Goal: Task Accomplishment & Management: Manage account settings

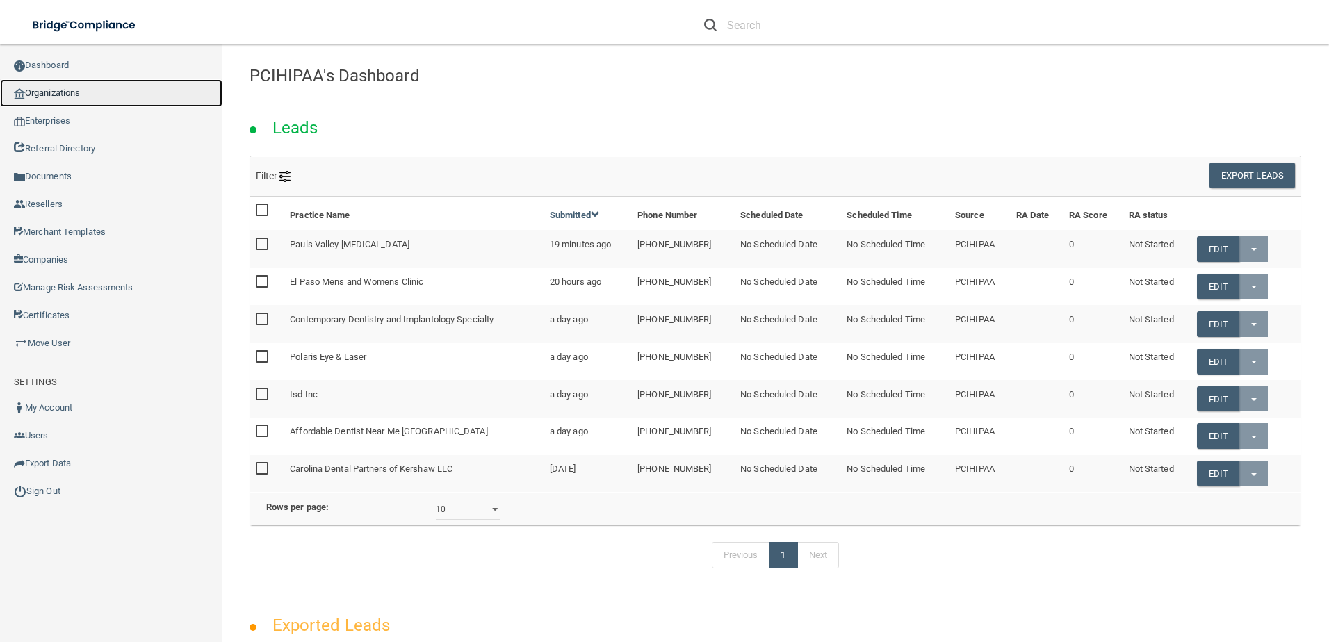
click at [70, 87] on link "Organizations" at bounding box center [111, 93] width 222 height 28
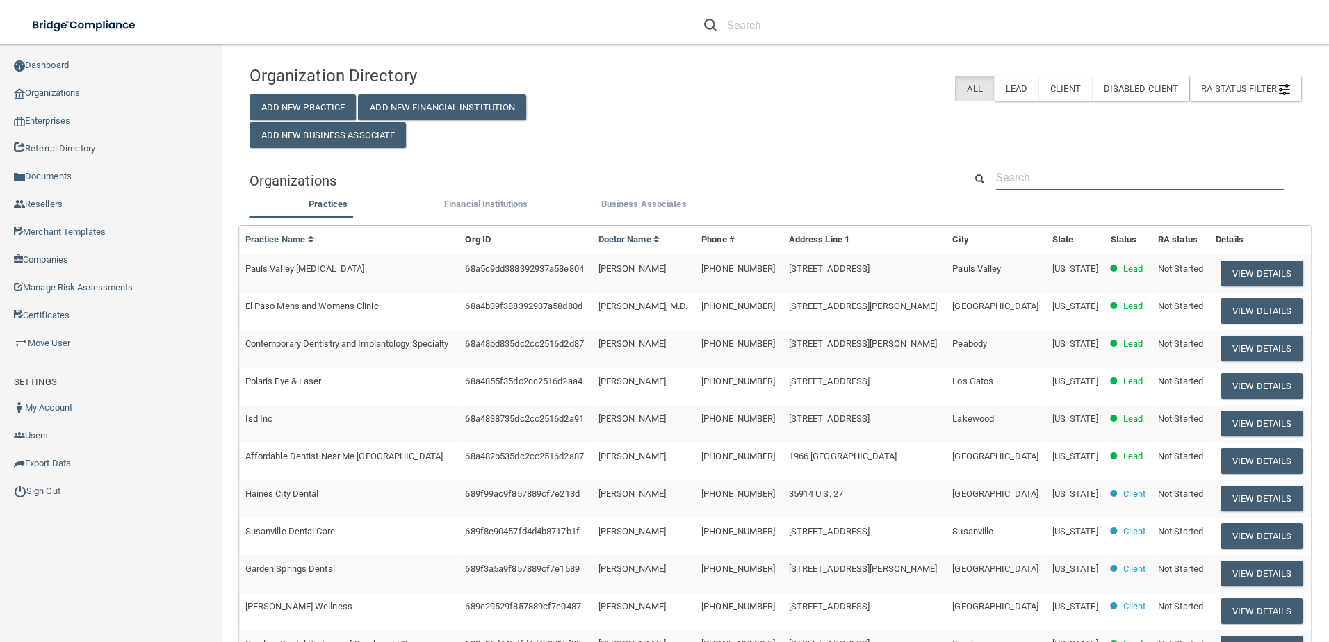
click at [1107, 187] on input "text" at bounding box center [1140, 178] width 288 height 26
paste input "Contemporary Dentistry and Implantology Specialty"
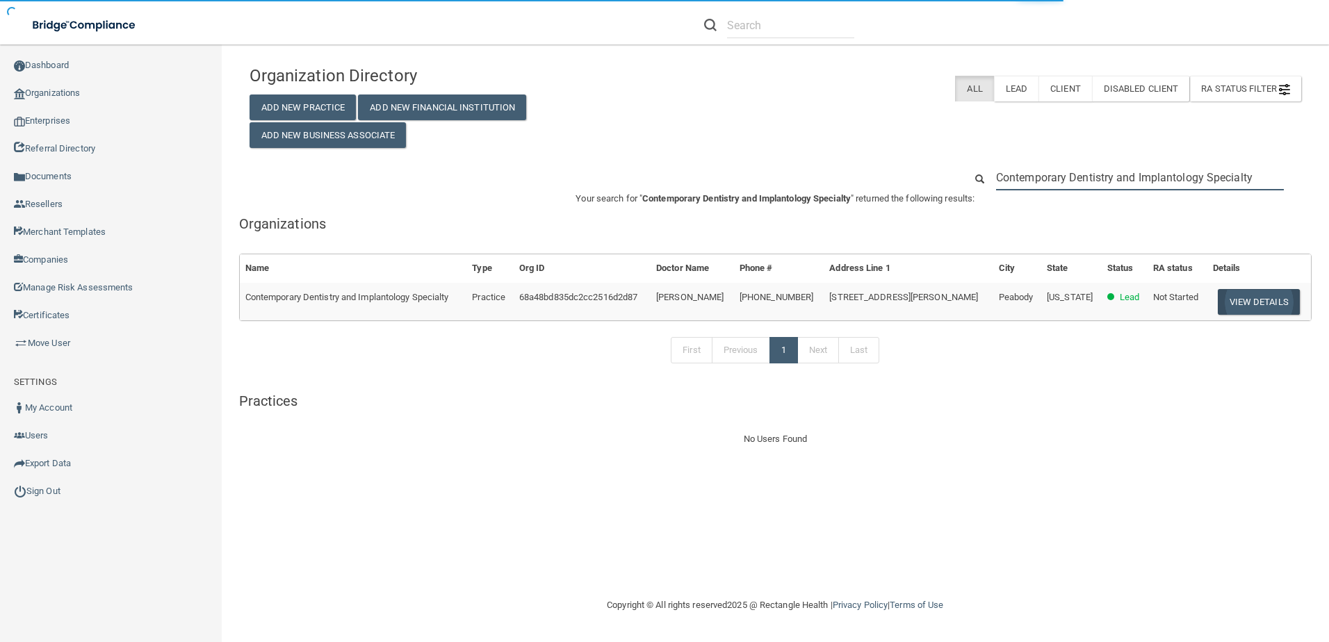
type input "Contemporary Dentistry and Implantology Specialty"
click at [1265, 313] on button "View Details" at bounding box center [1259, 302] width 82 height 26
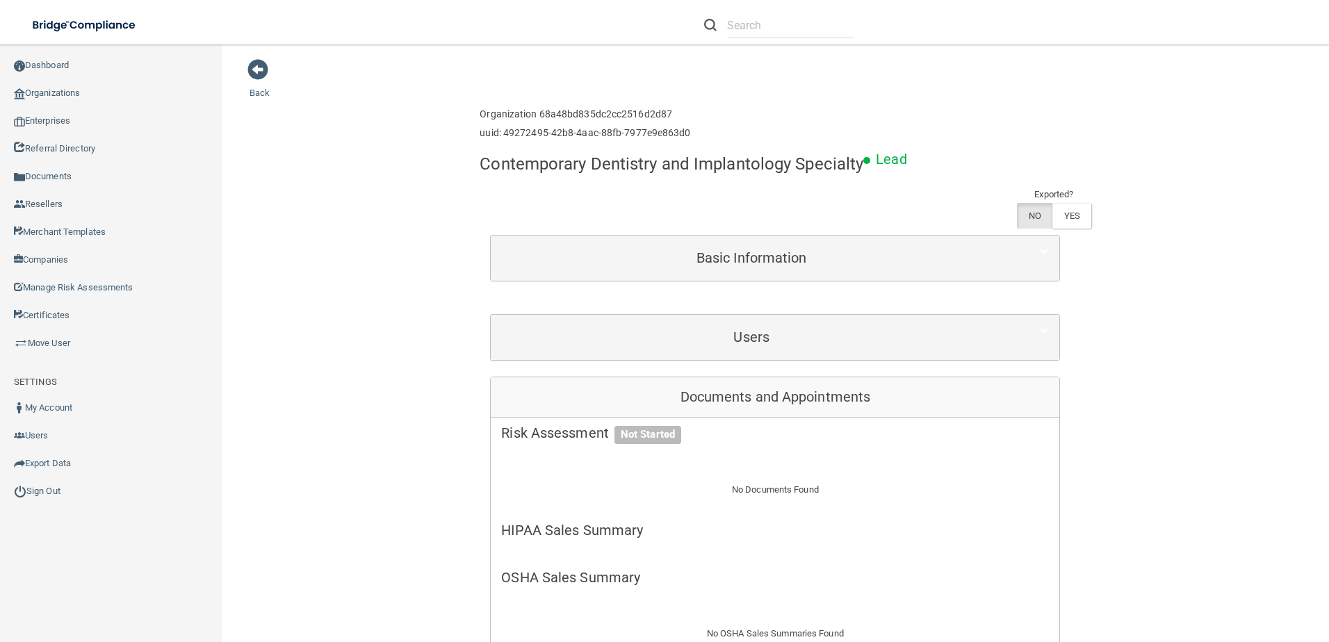
scroll to position [417, 0]
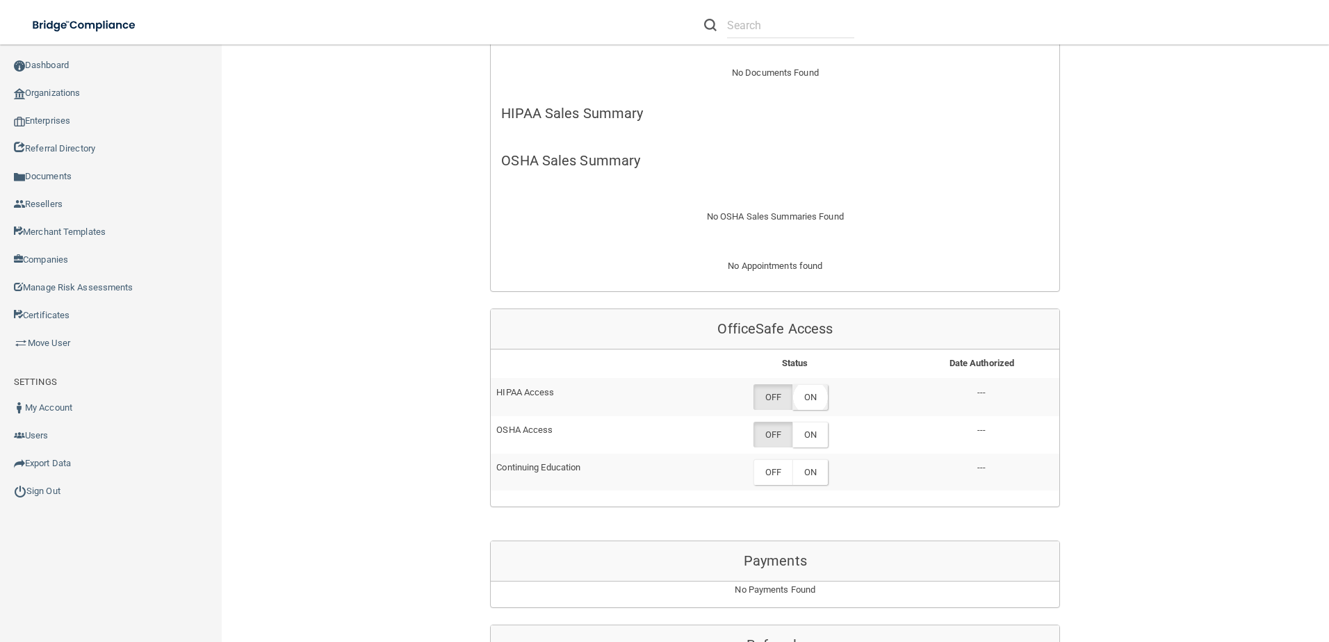
click at [820, 394] on label "ON" at bounding box center [809, 397] width 35 height 26
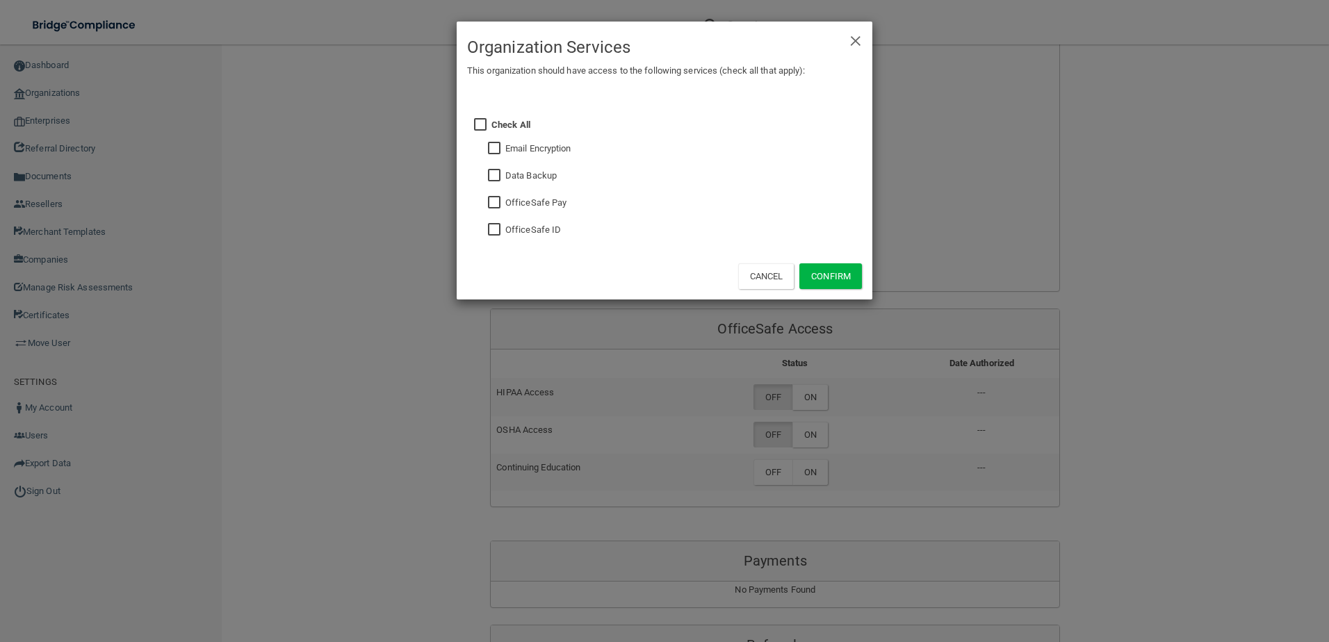
click at [498, 235] on input "checkbox" at bounding box center [496, 230] width 16 height 11
checkbox input "true"
click at [825, 278] on button "Confirm" at bounding box center [830, 276] width 63 height 26
click at [797, 460] on div "× Close Organization Services This organization should have access to the follo…" at bounding box center [664, 321] width 1329 height 642
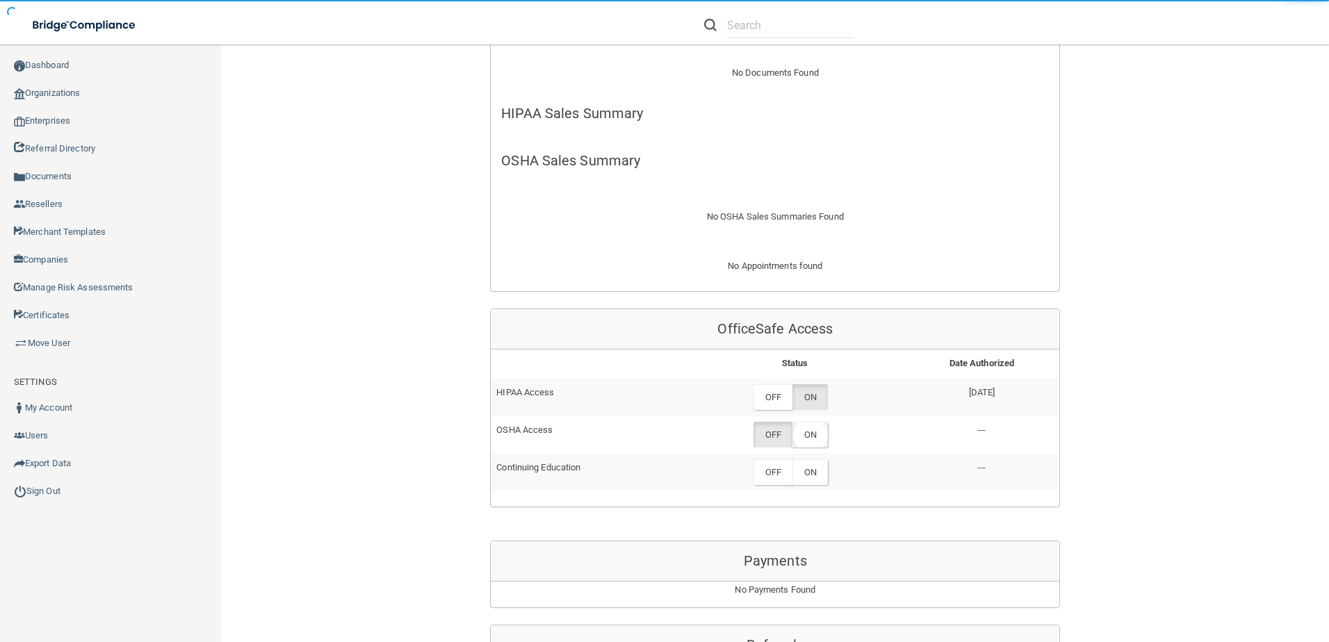
click at [806, 428] on label "ON" at bounding box center [809, 435] width 35 height 26
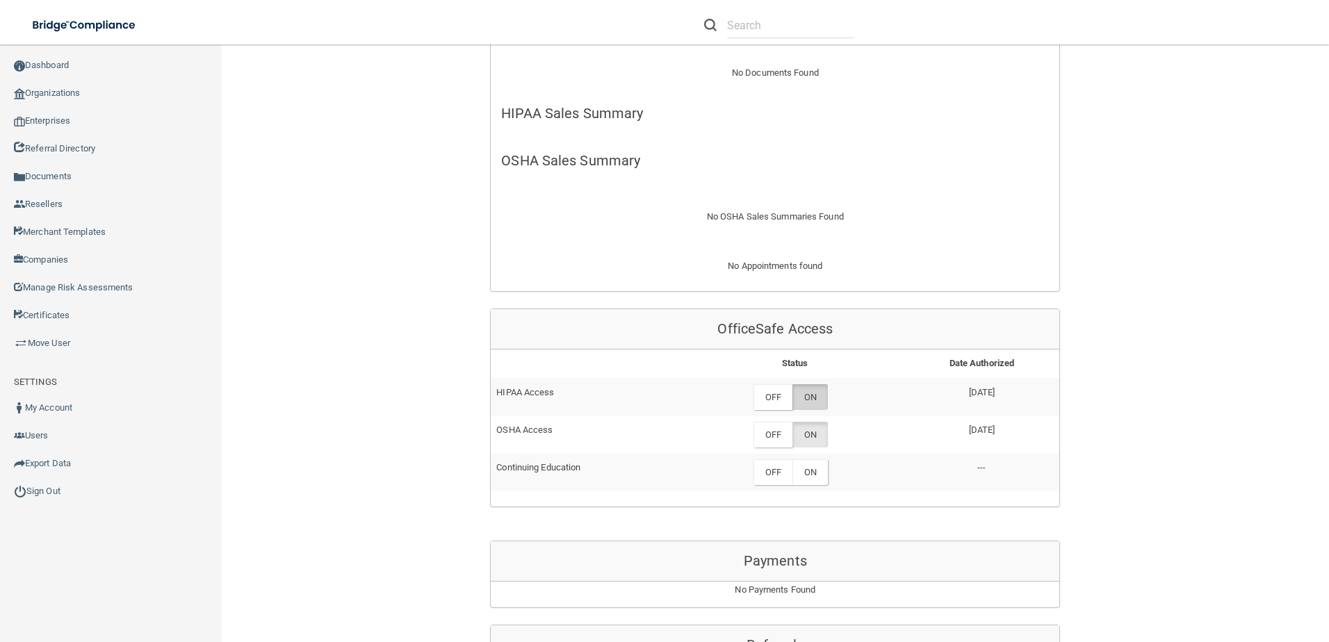
click at [807, 399] on label "ON" at bounding box center [809, 397] width 35 height 26
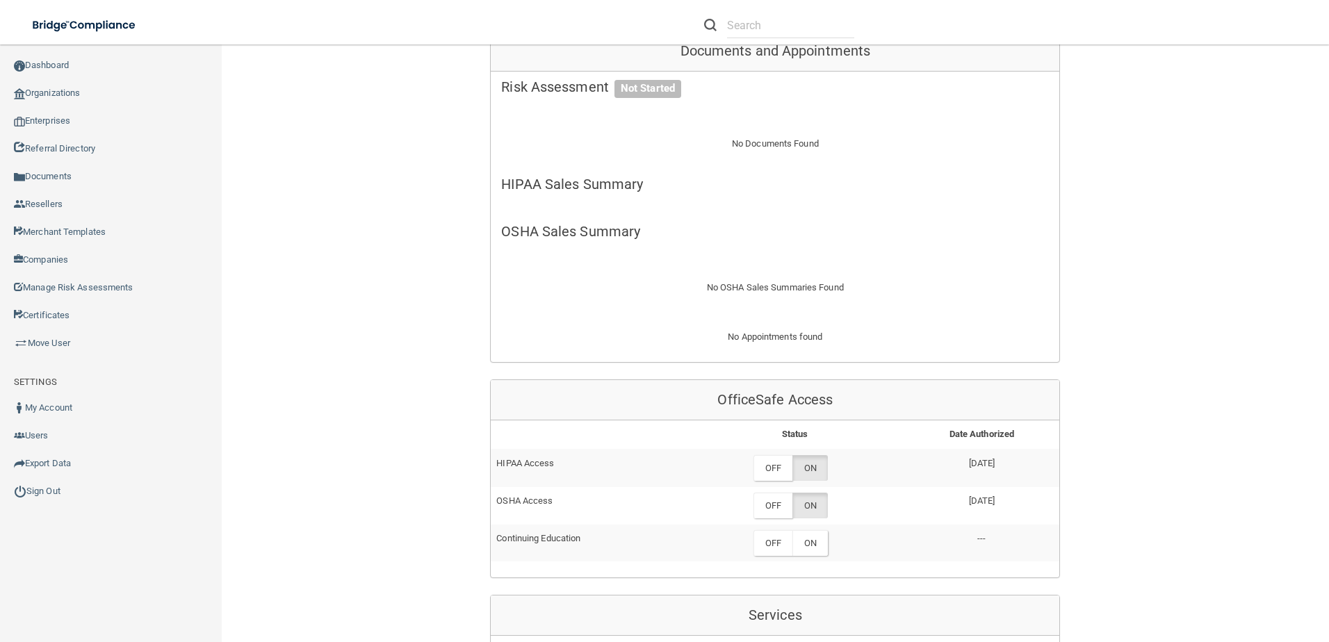
scroll to position [348, 0]
click at [816, 463] on label "ON" at bounding box center [809, 467] width 35 height 26
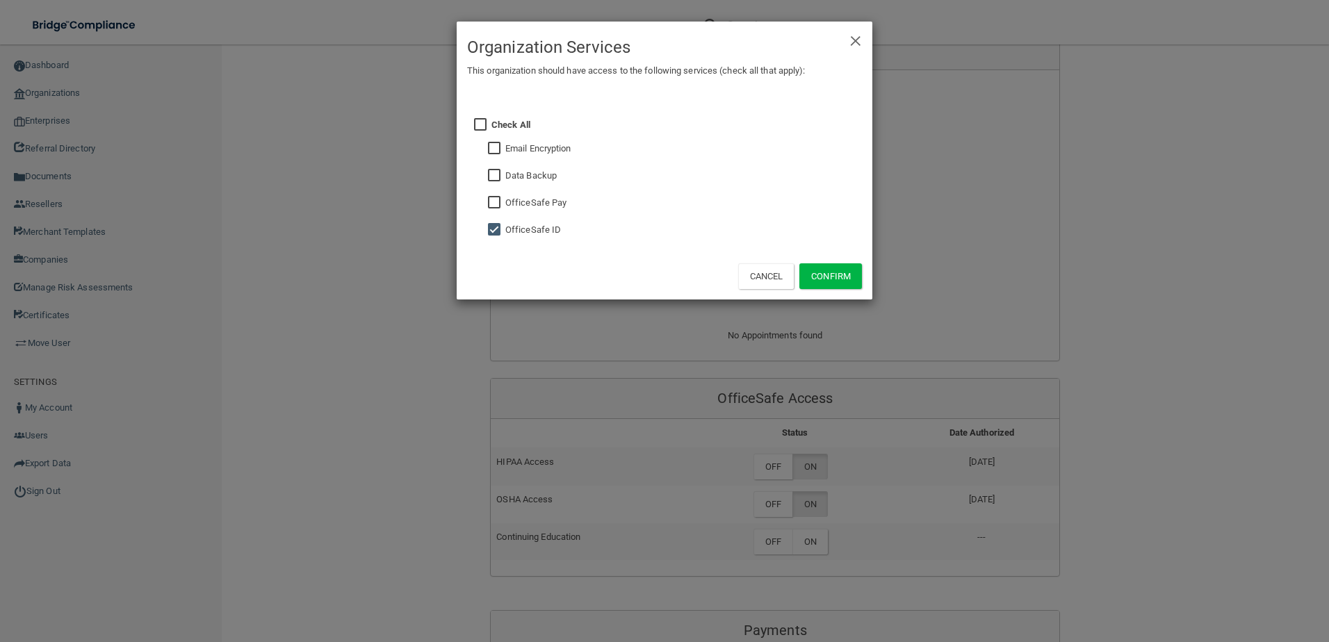
click at [493, 184] on fieldset "Data Backup" at bounding box center [676, 174] width 371 height 27
click at [492, 180] on input "checkbox" at bounding box center [496, 175] width 16 height 11
checkbox input "true"
click at [818, 278] on button "Confirm" at bounding box center [830, 276] width 63 height 26
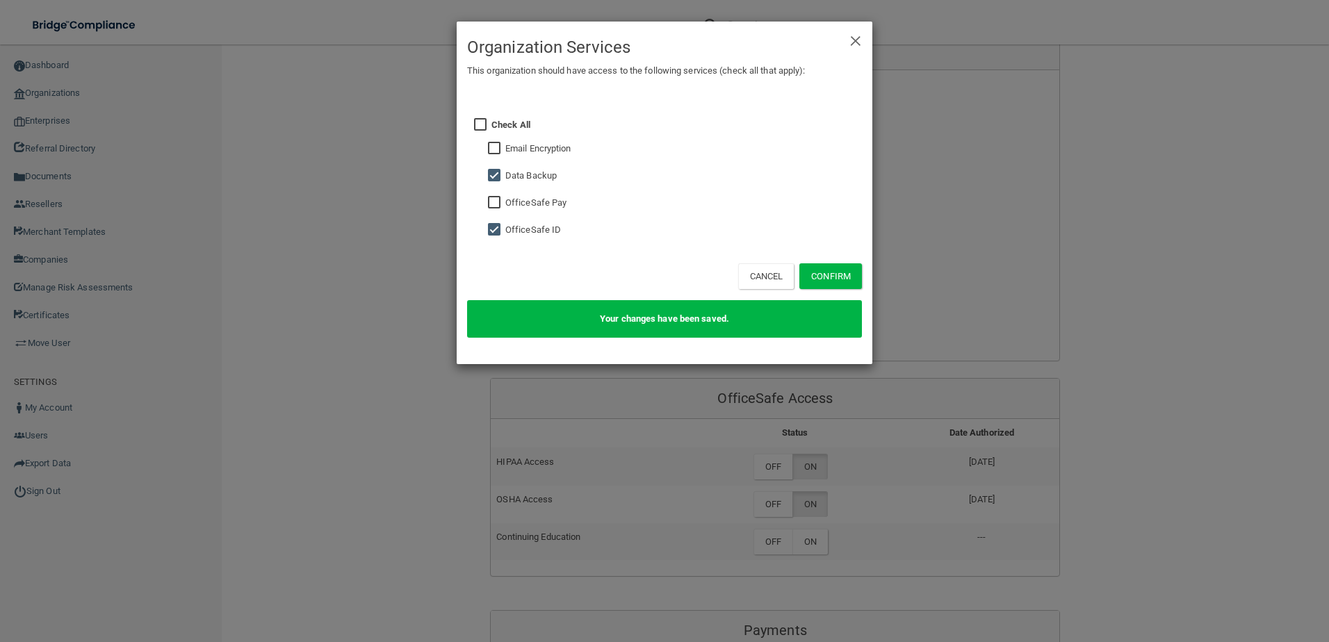
click at [749, 314] on p "Your changes have been saved." at bounding box center [665, 319] width 374 height 17
click at [938, 478] on div "× Close Organization Services This organization should have access to the follo…" at bounding box center [664, 321] width 1329 height 642
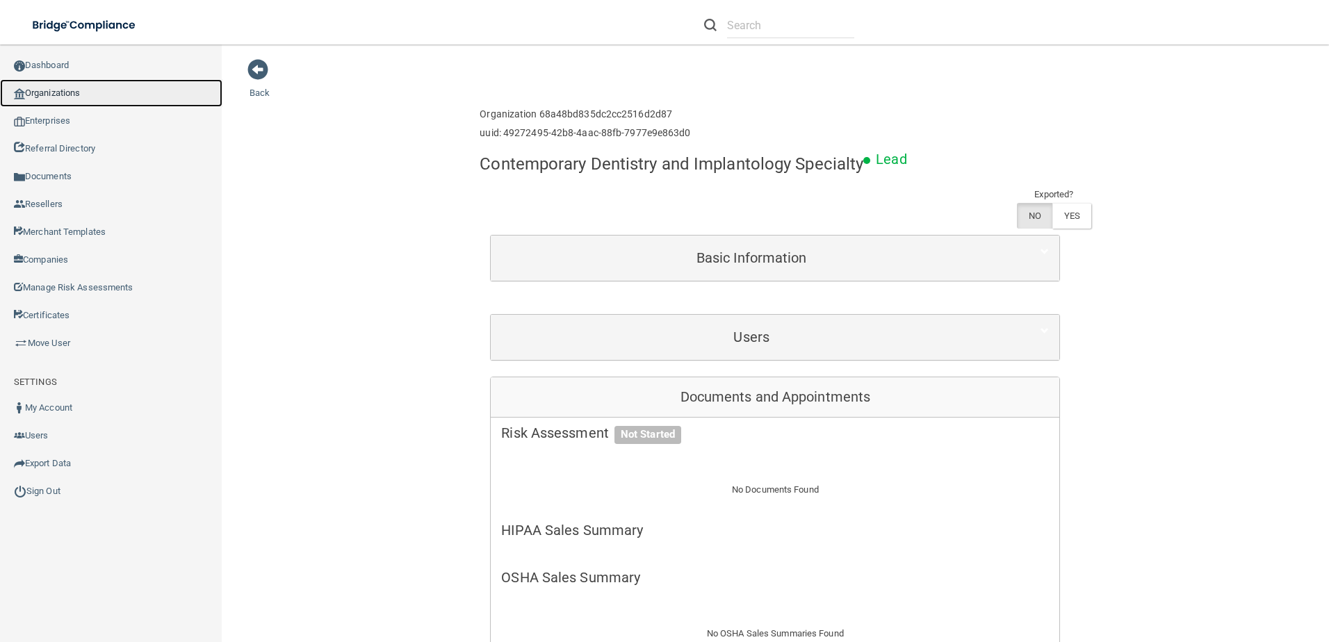
click at [79, 86] on link "Organizations" at bounding box center [111, 93] width 222 height 28
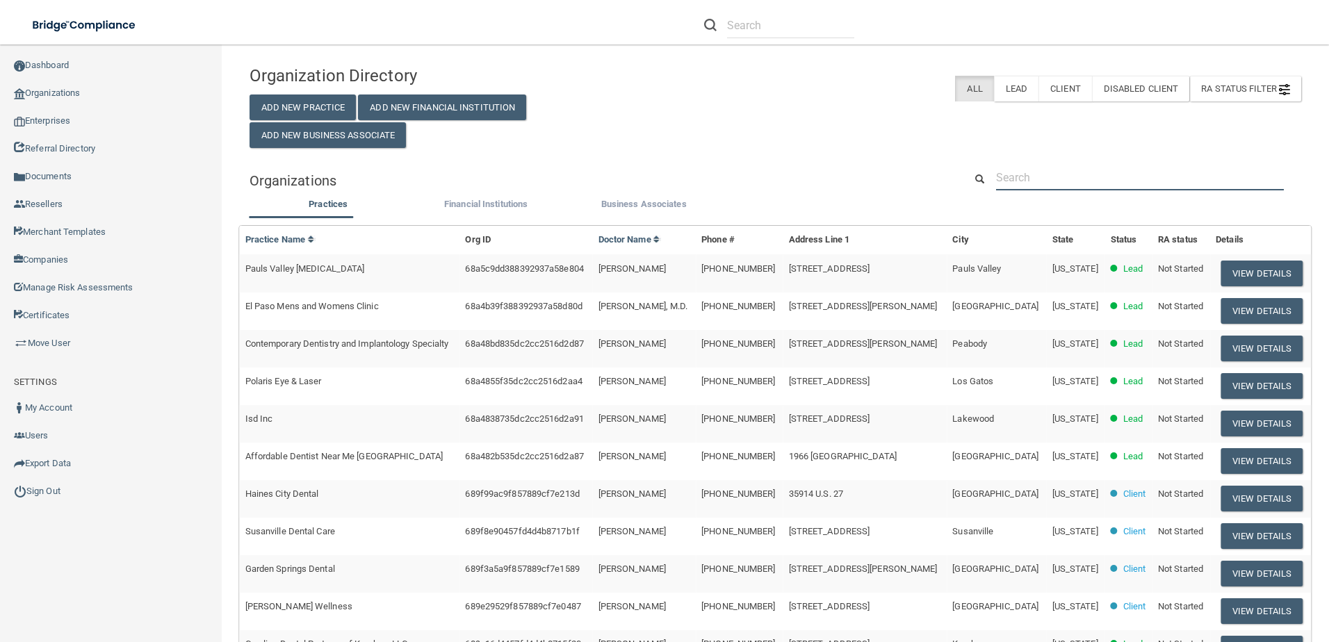
click at [1070, 181] on input "text" at bounding box center [1140, 178] width 288 height 26
paste input "Isd Inc"
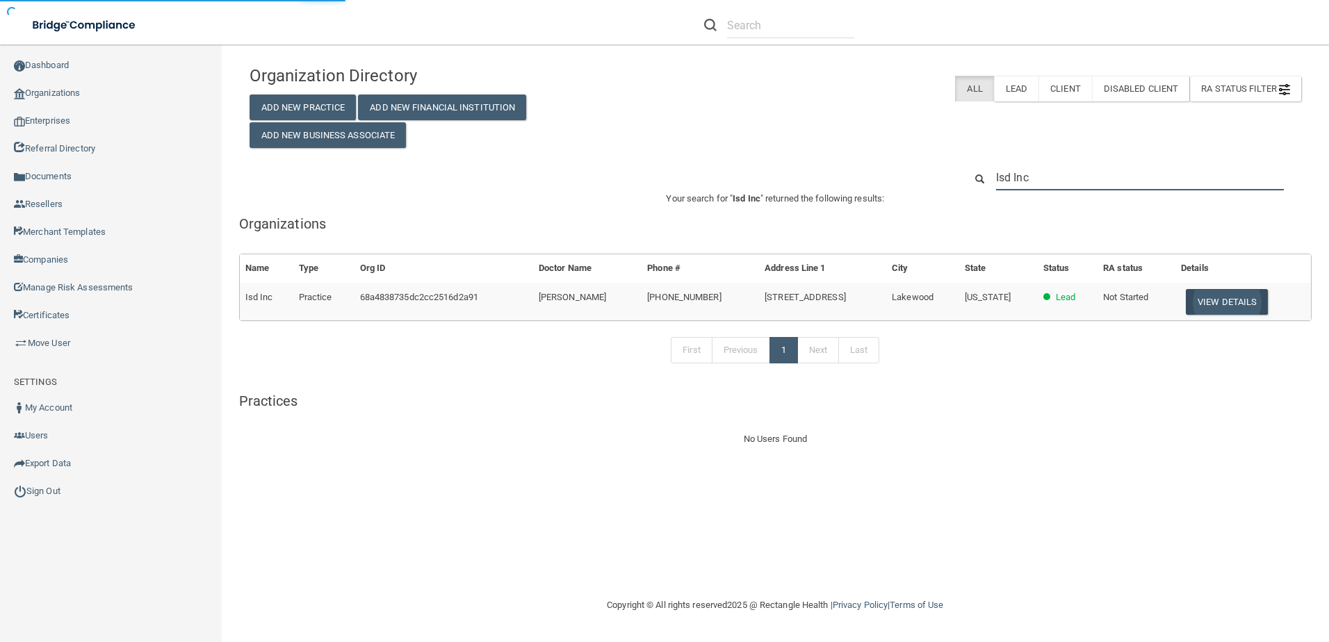
type input "Isd Inc"
click at [1226, 299] on button "View Details" at bounding box center [1227, 302] width 82 height 26
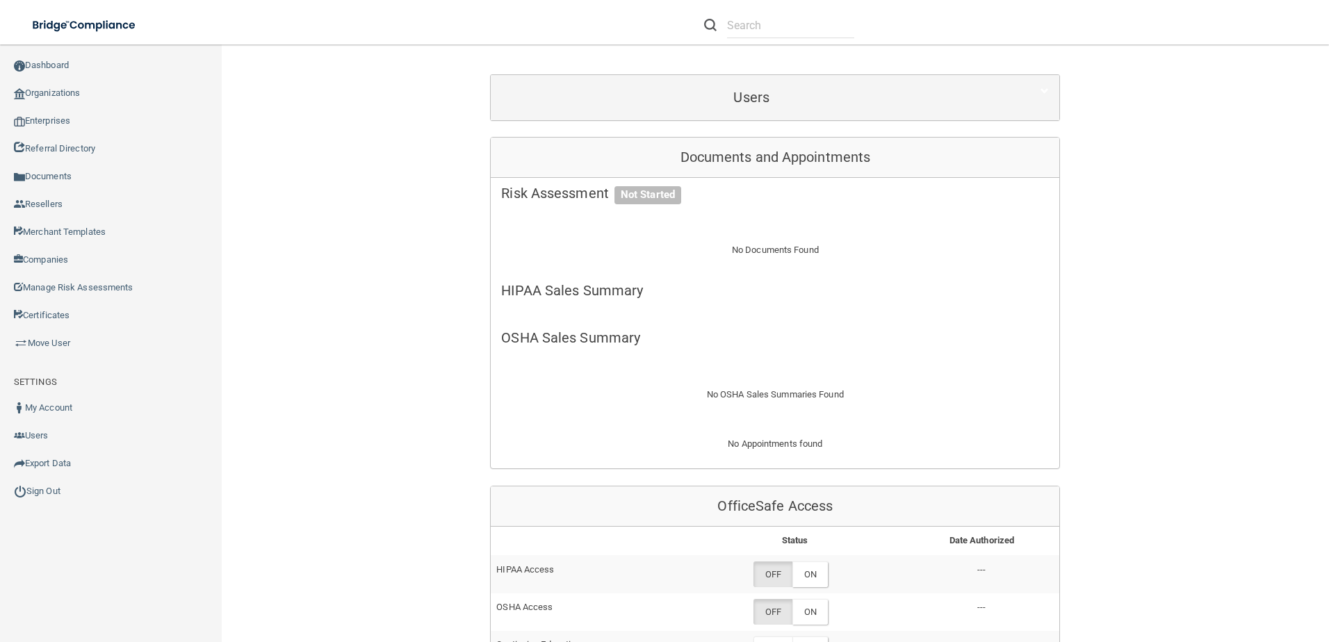
scroll to position [417, 0]
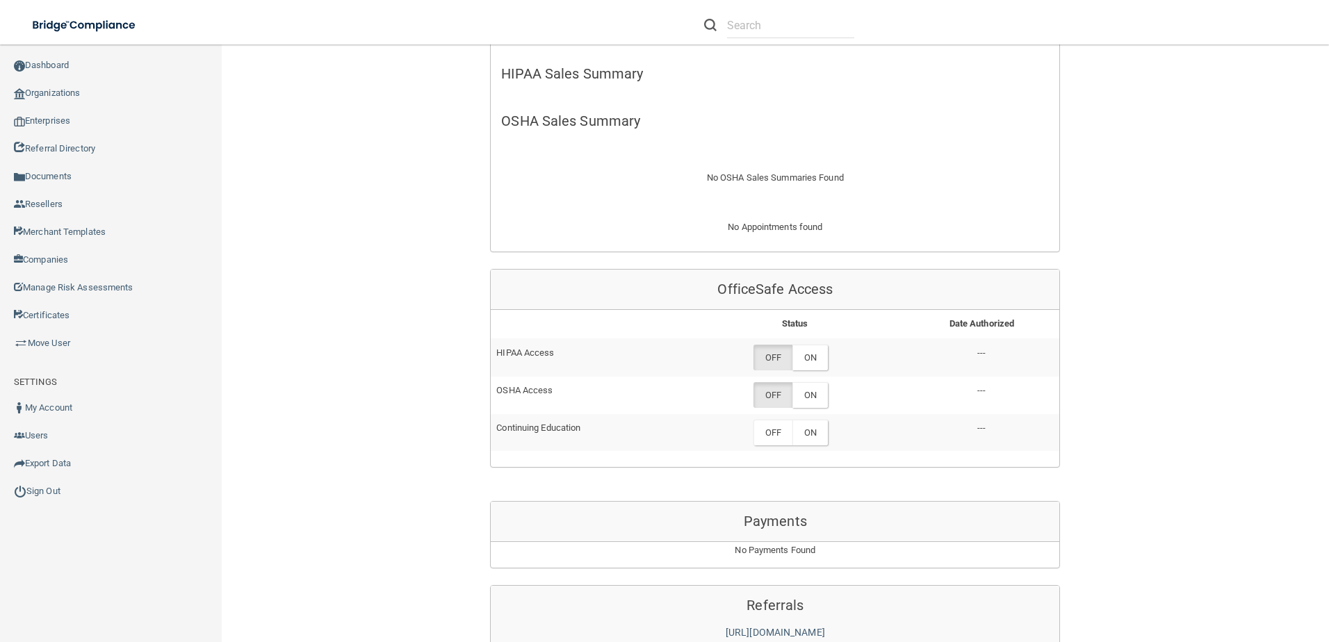
click at [805, 342] on td "OFF ON" at bounding box center [794, 358] width 218 height 38
click at [807, 361] on label "ON" at bounding box center [809, 358] width 35 height 26
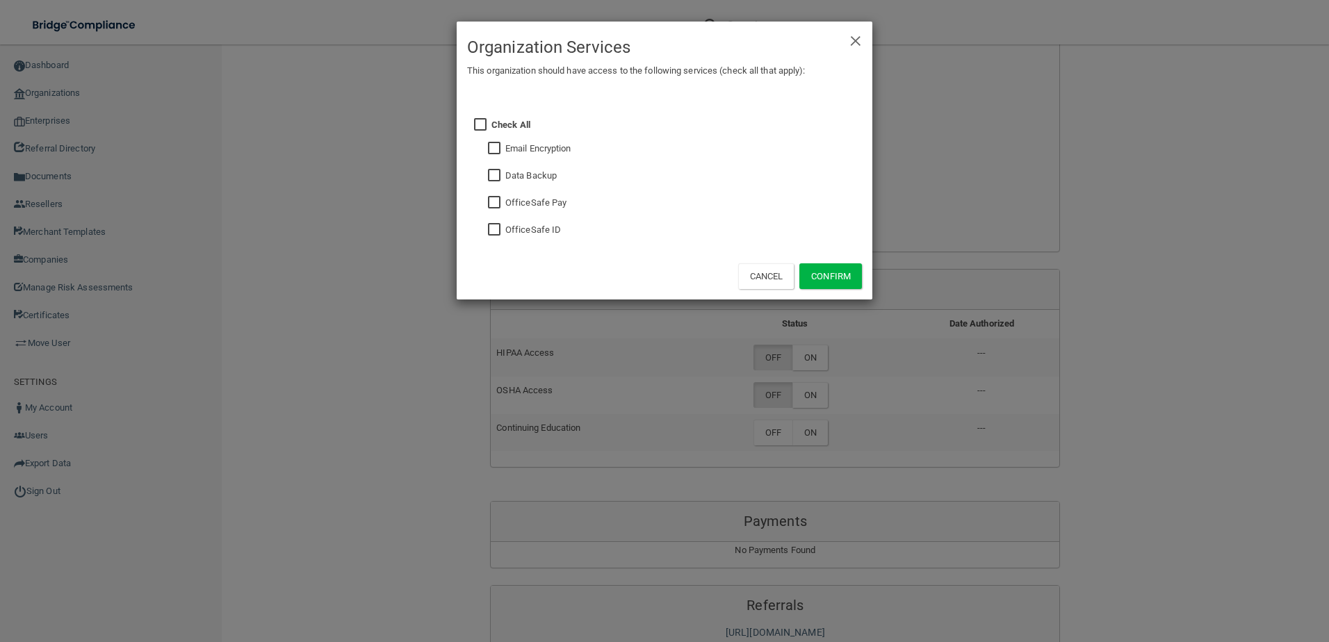
click at [493, 231] on input "checkbox" at bounding box center [496, 230] width 16 height 11
checkbox input "true"
click at [837, 282] on button "Confirm" at bounding box center [830, 276] width 63 height 26
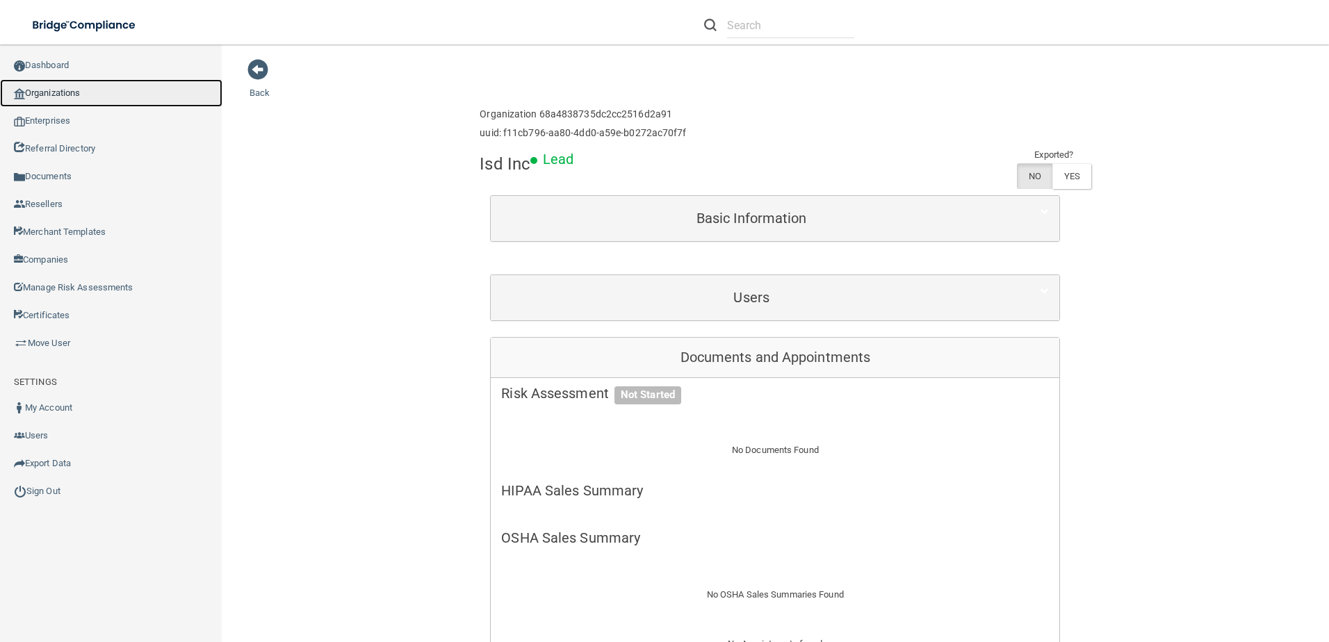
click at [79, 95] on link "Organizations" at bounding box center [111, 93] width 222 height 28
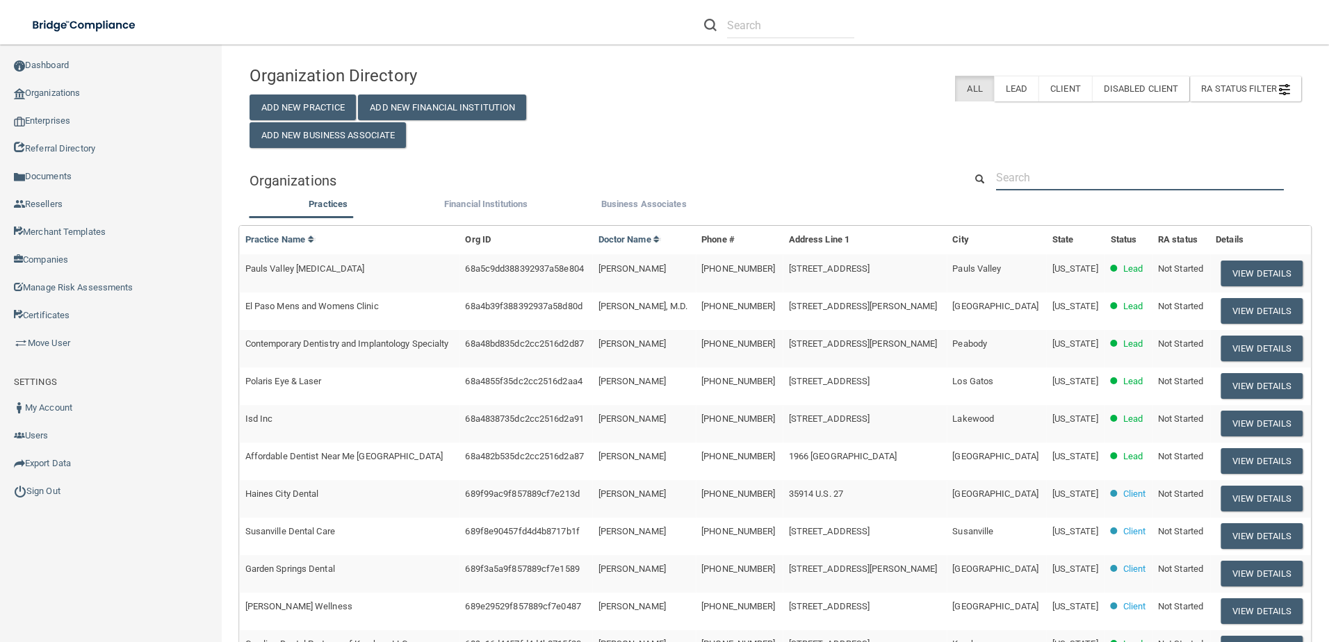
click at [1128, 181] on input "text" at bounding box center [1140, 178] width 288 height 26
paste input "Polaris Eye & Laser"
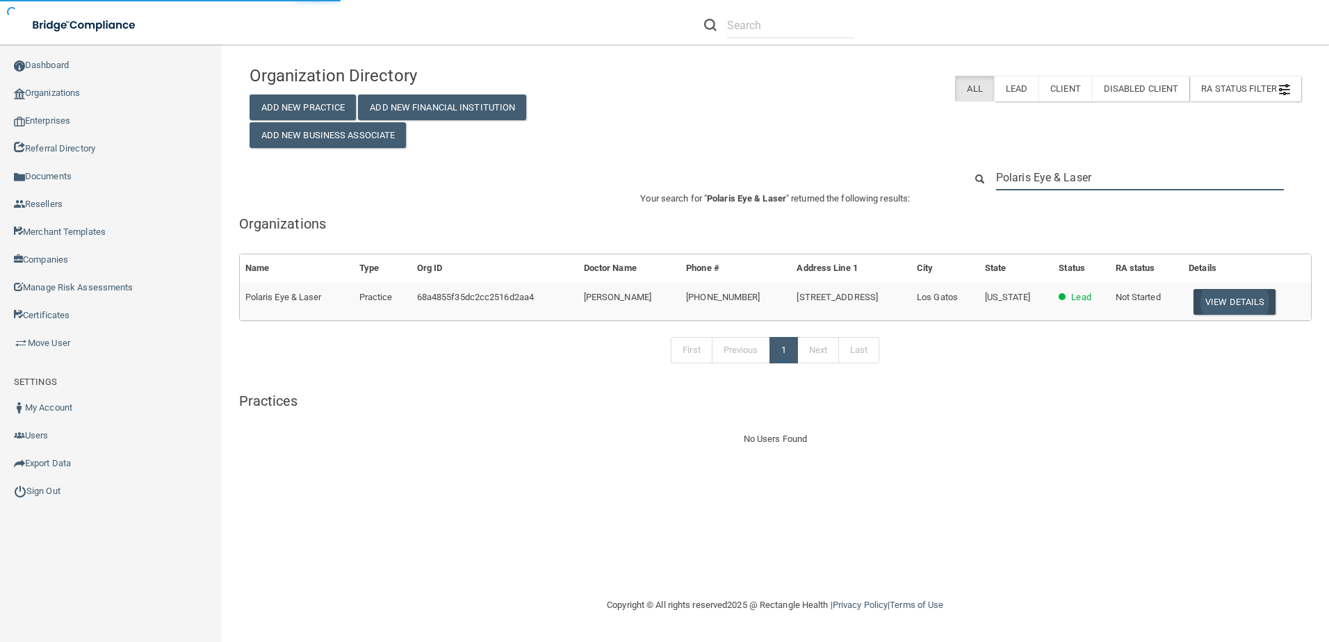
type input "Polaris Eye & Laser"
click at [1239, 299] on button "View Details" at bounding box center [1235, 302] width 82 height 26
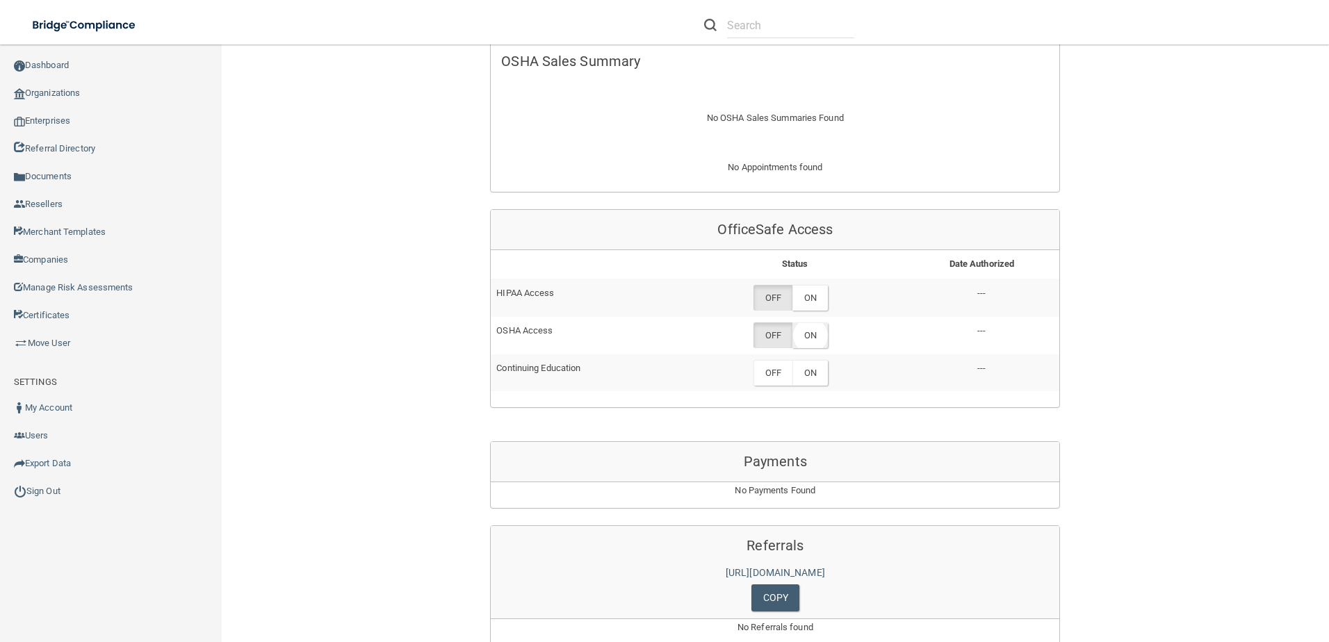
scroll to position [487, 0]
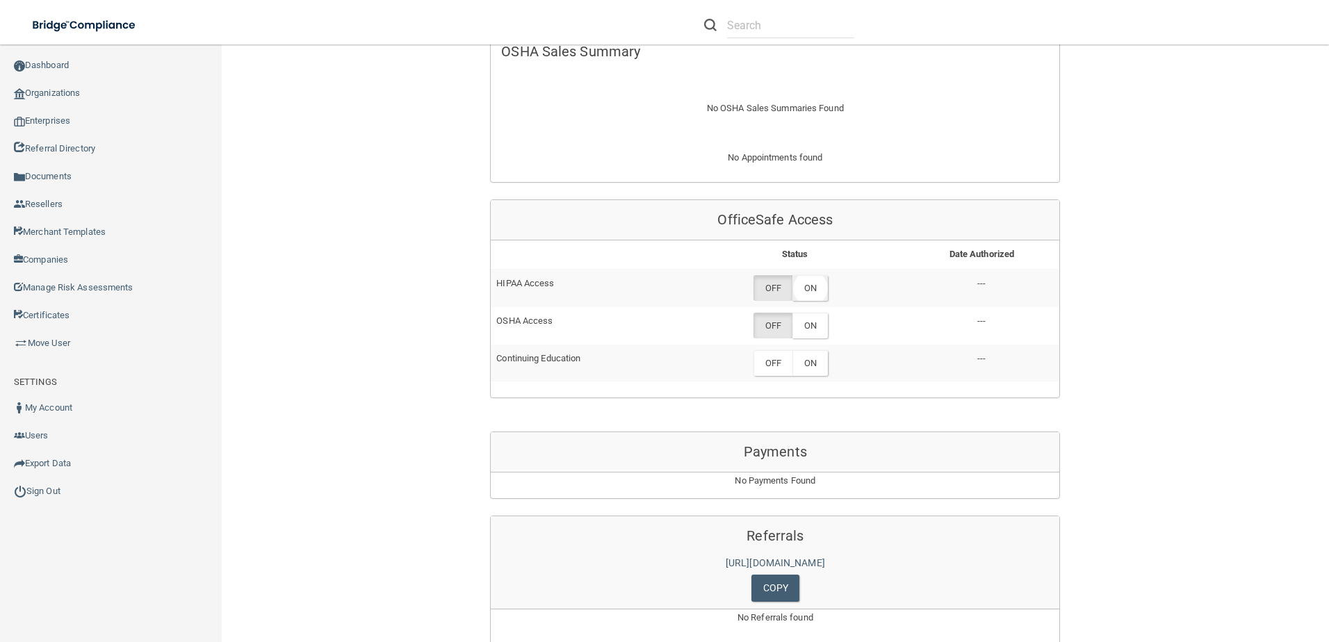
click at [818, 287] on label "ON" at bounding box center [809, 288] width 35 height 26
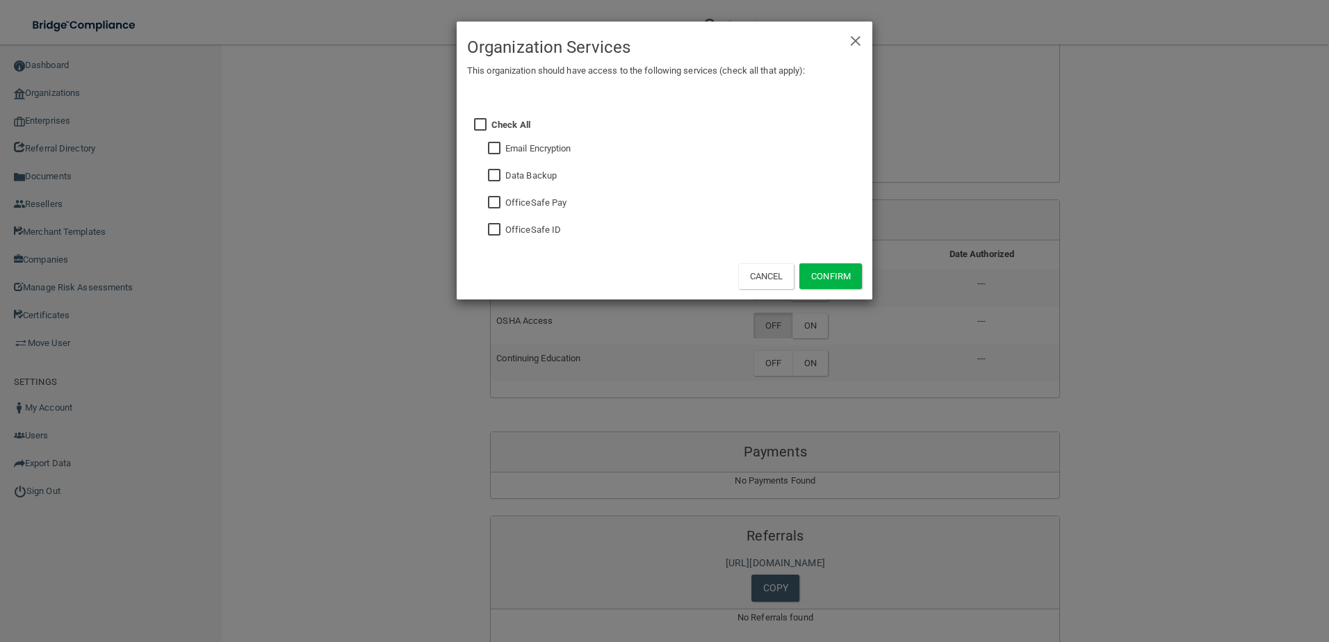
click at [500, 234] on input "checkbox" at bounding box center [496, 230] width 16 height 11
checkbox input "true"
click at [501, 147] on input "checkbox" at bounding box center [496, 148] width 16 height 11
checkbox input "true"
click at [831, 275] on button "Confirm" at bounding box center [830, 276] width 63 height 26
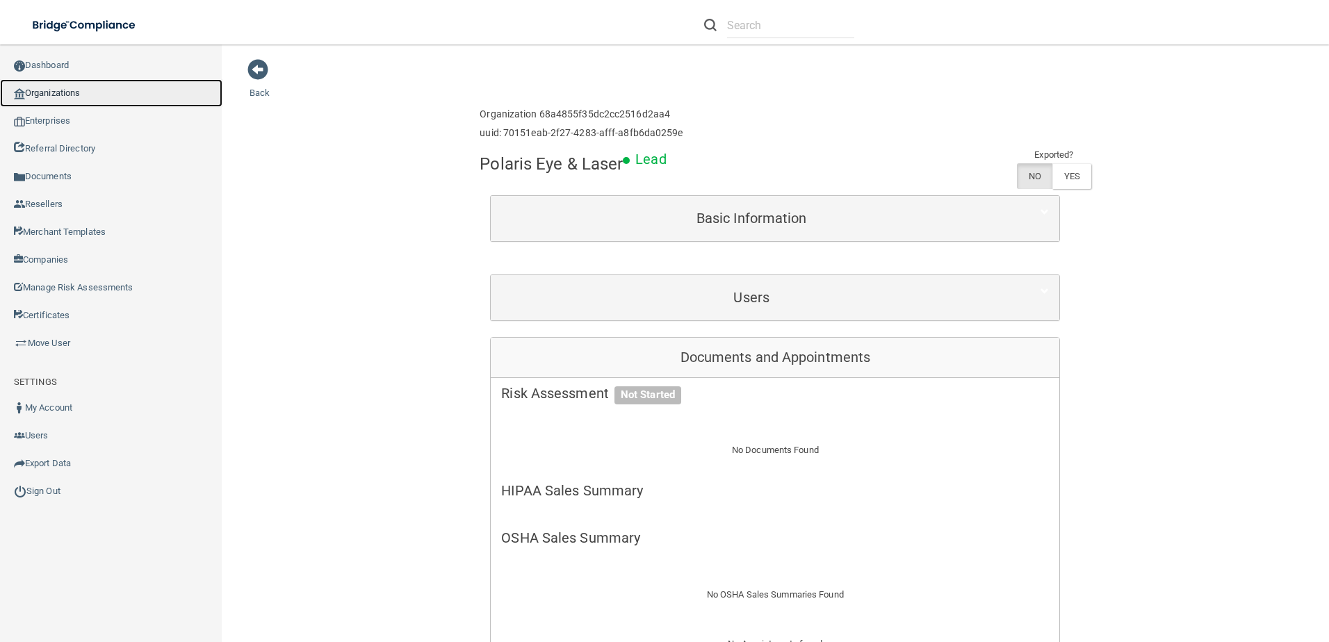
click at [87, 93] on link "Organizations" at bounding box center [111, 93] width 222 height 28
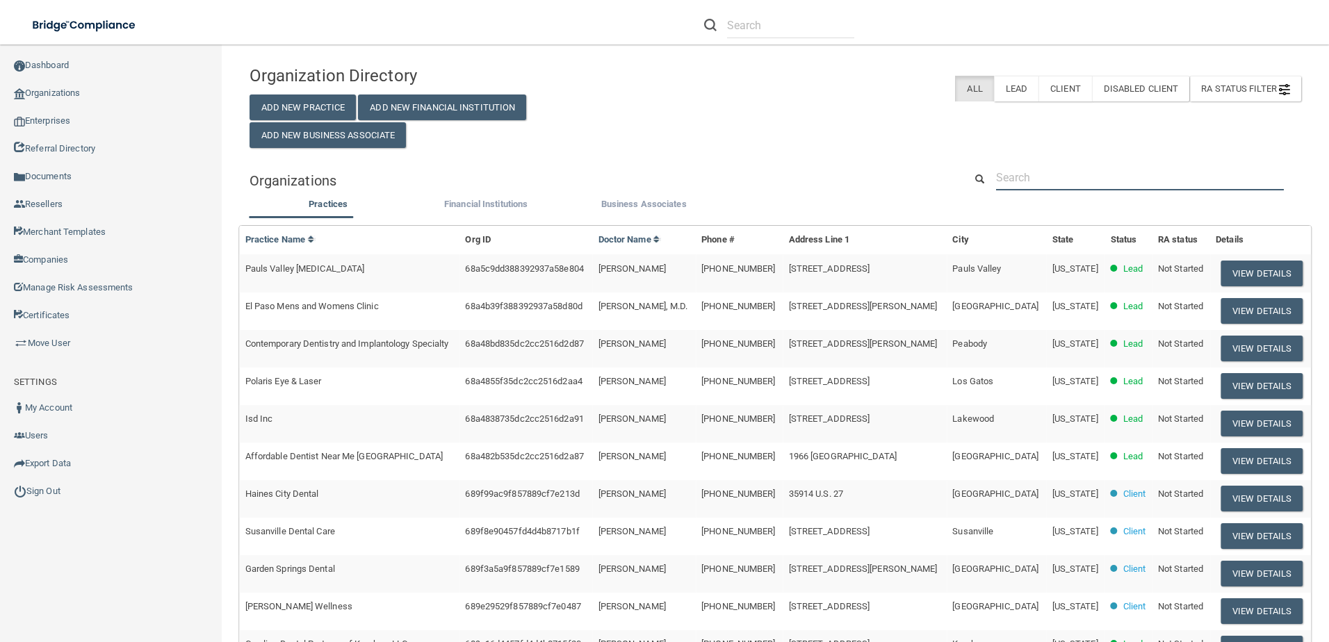
click at [1041, 179] on input "text" at bounding box center [1140, 178] width 288 height 26
paste input "Affordable Dentist Near Me [GEOGRAPHIC_DATA]"
type input "Affordable Dentist Near Me [GEOGRAPHIC_DATA]"
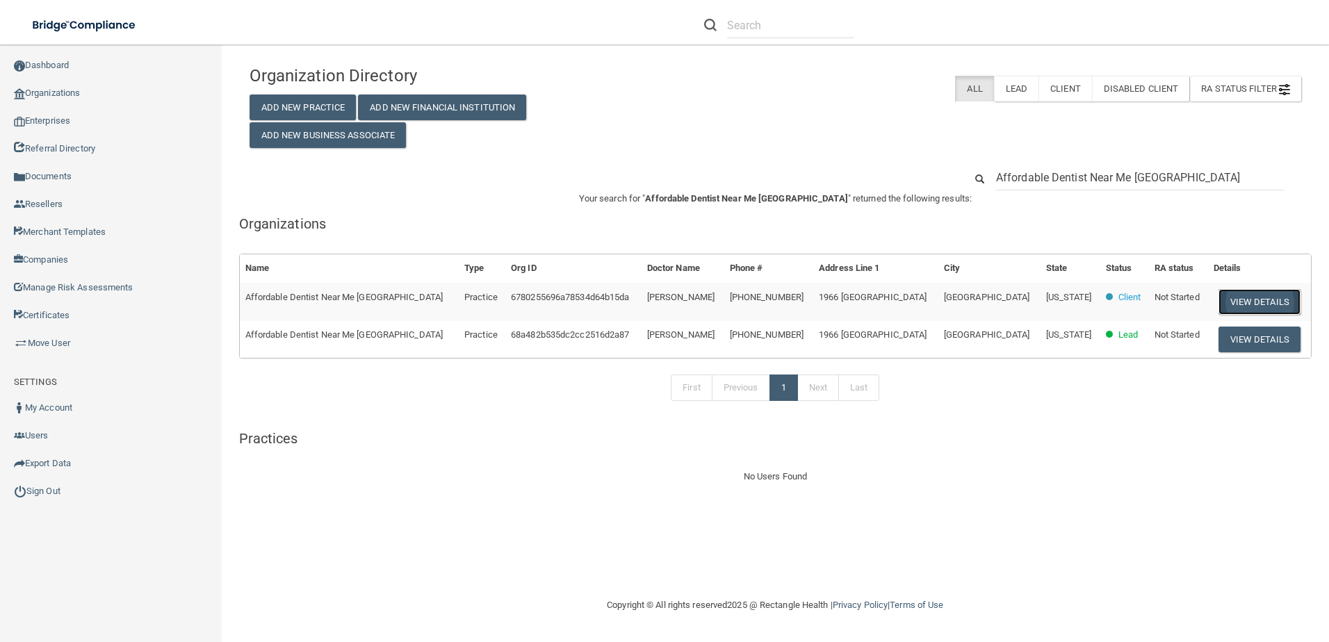
click at [1221, 302] on button "View Details" at bounding box center [1260, 302] width 82 height 26
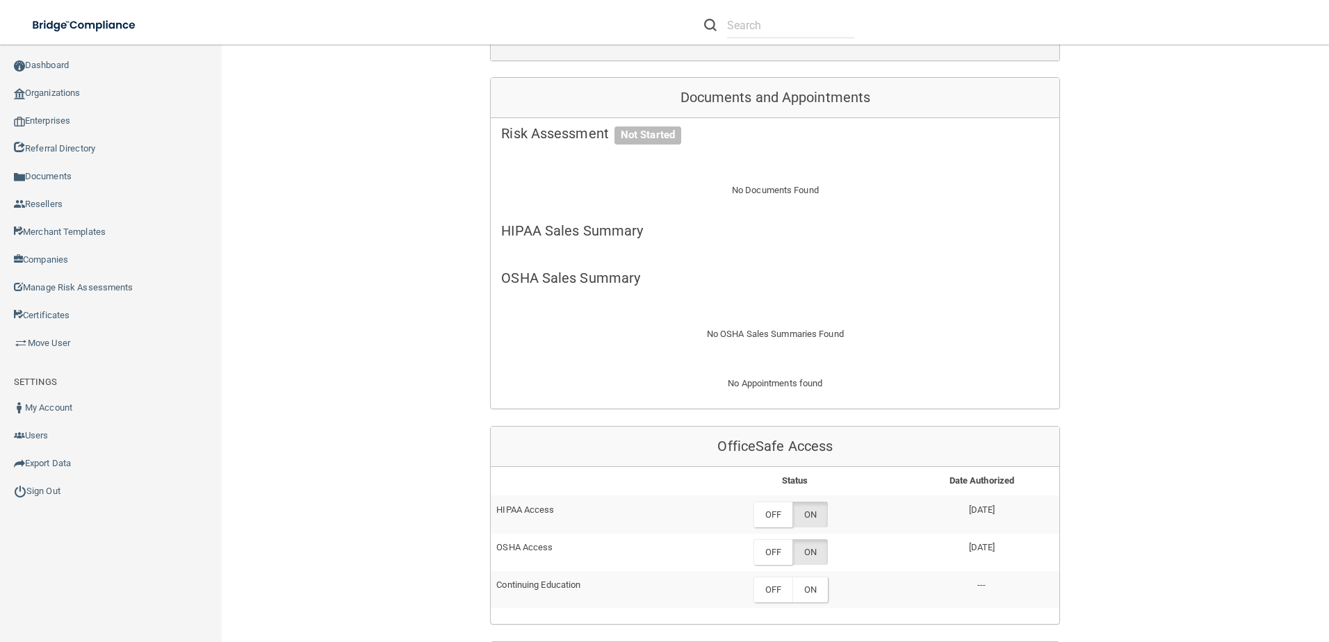
scroll to position [348, 0]
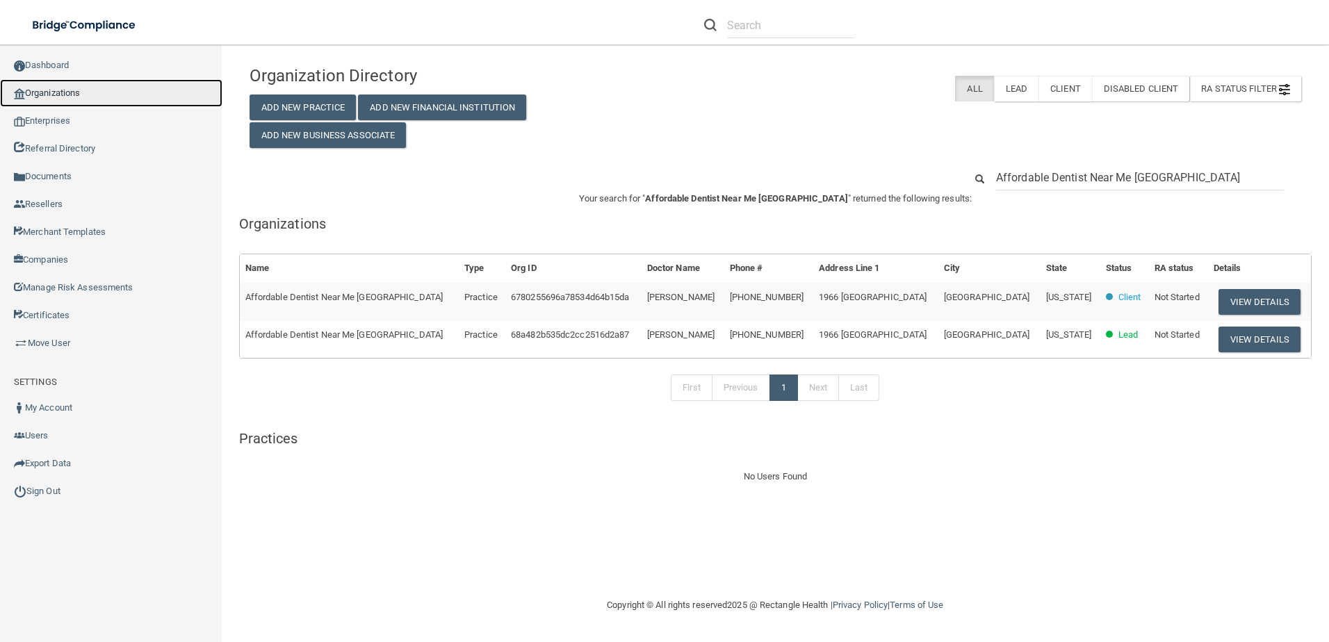
click at [74, 99] on link "Organizations" at bounding box center [111, 93] width 222 height 28
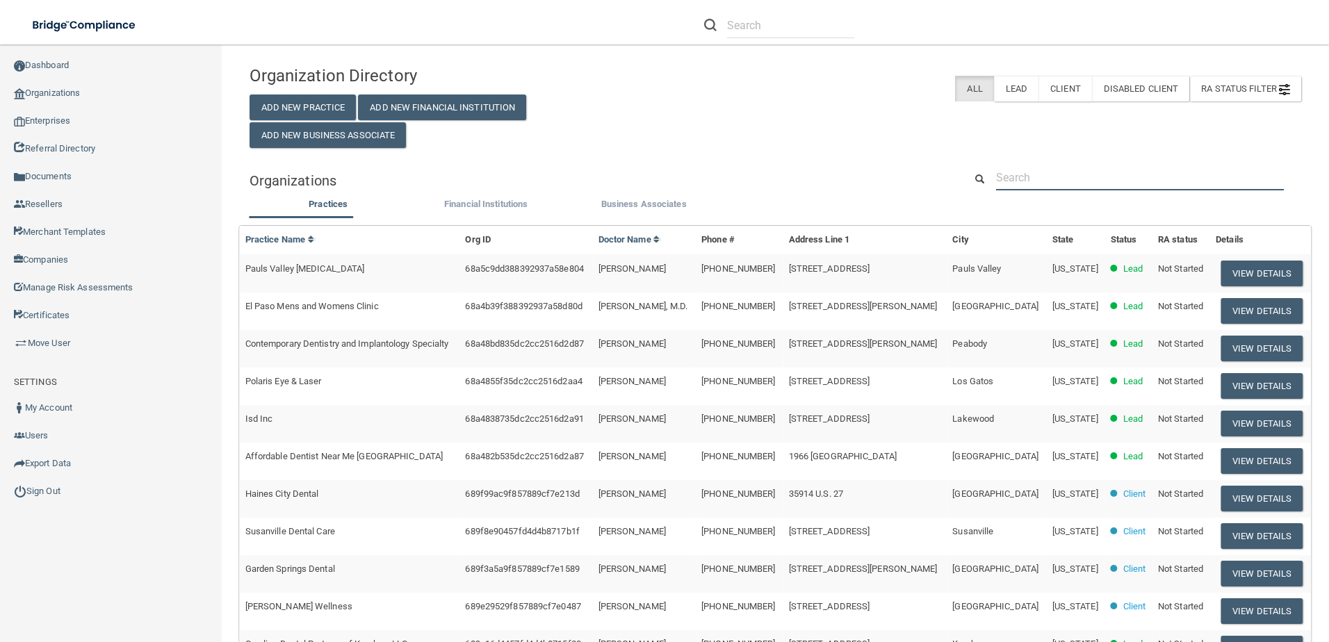
click at [1146, 171] on input "text" at bounding box center [1140, 178] width 288 height 26
paste input "Pauls Valley [MEDICAL_DATA]"
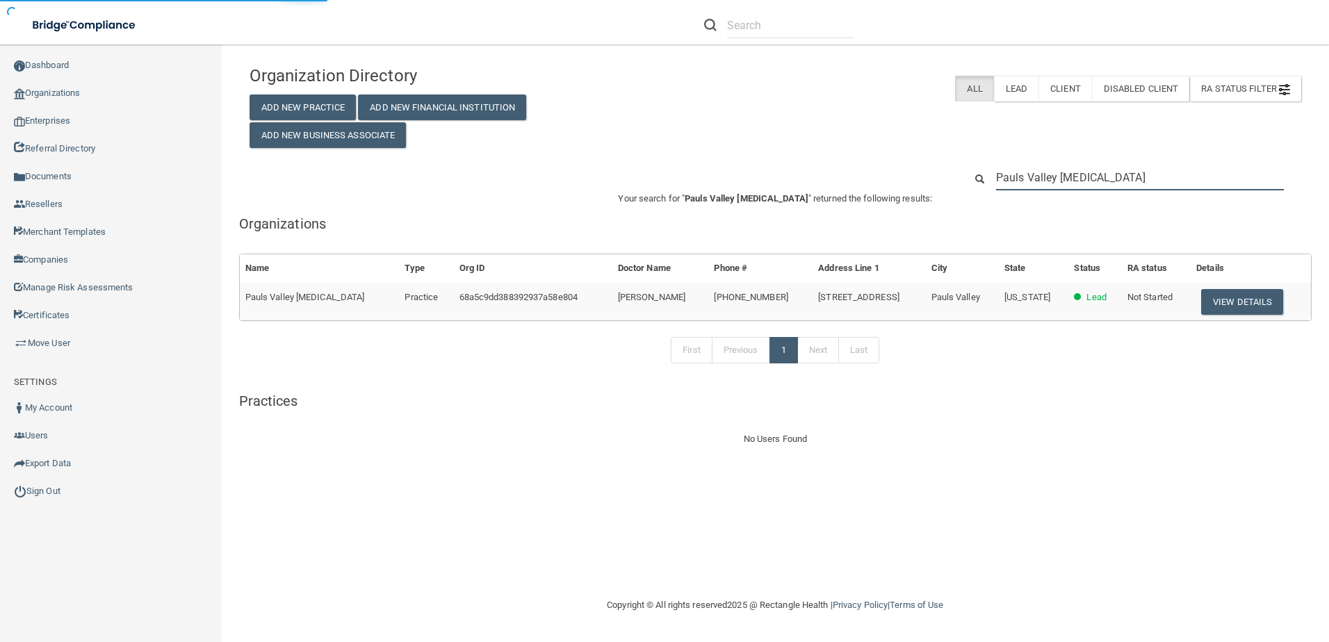
type input "Pauls Valley [MEDICAL_DATA]"
click at [1239, 317] on td "View Details" at bounding box center [1251, 302] width 120 height 38
click at [1238, 292] on button "View Details" at bounding box center [1242, 302] width 82 height 26
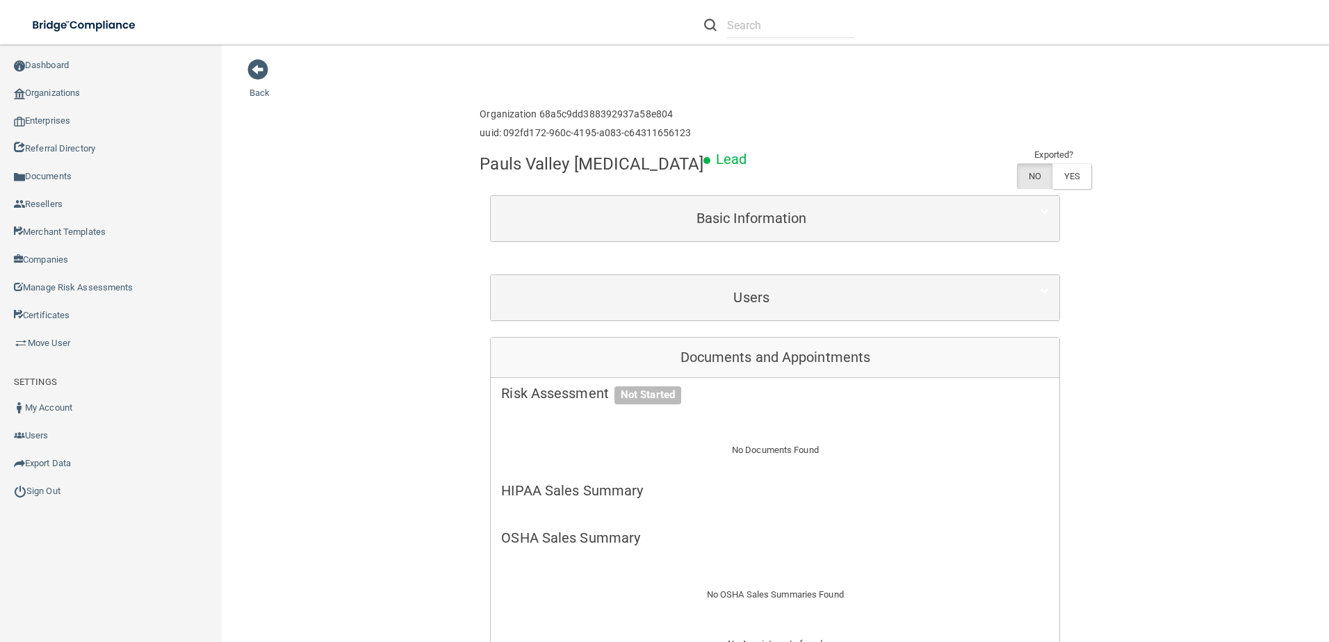
scroll to position [278, 0]
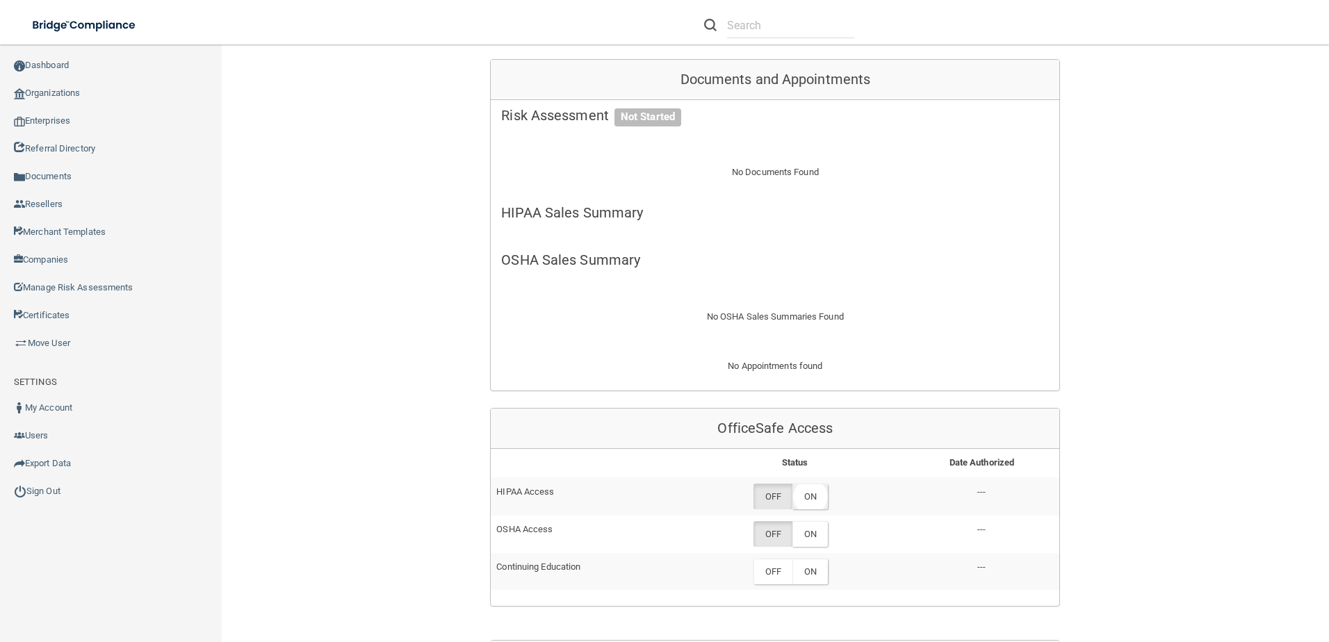
click at [813, 500] on label "ON" at bounding box center [809, 497] width 35 height 26
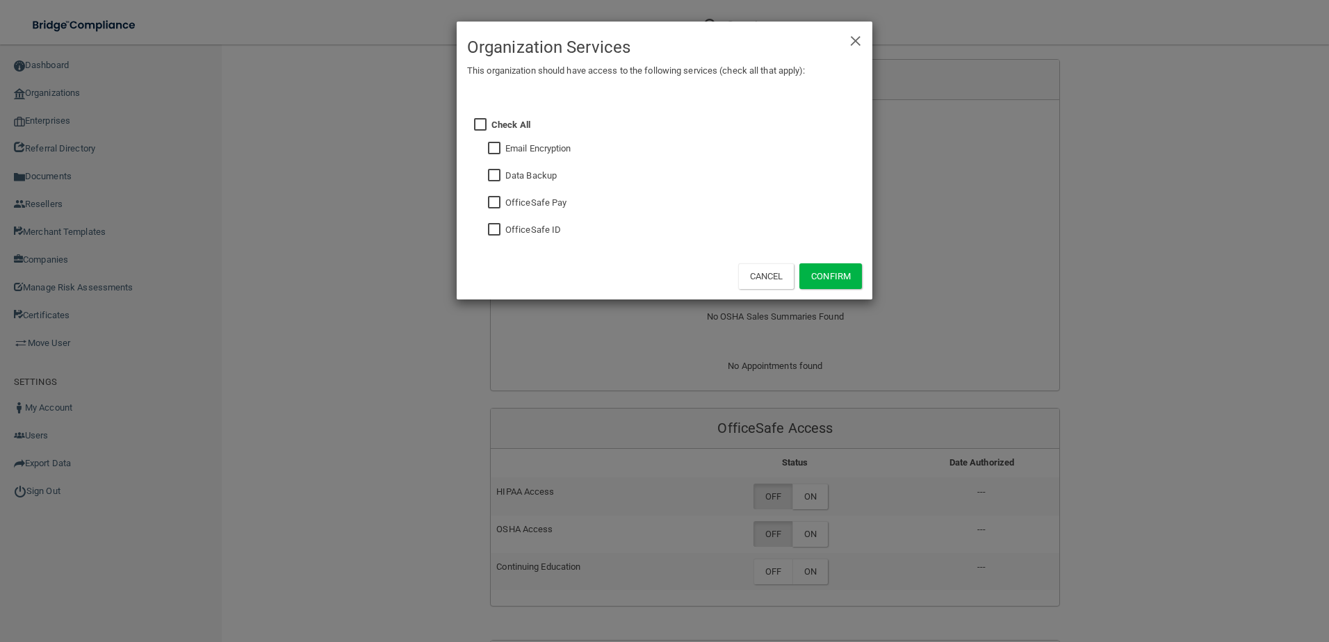
click at [498, 234] on input "checkbox" at bounding box center [496, 230] width 16 height 11
checkbox input "true"
click at [831, 268] on button "Confirm" at bounding box center [830, 276] width 63 height 26
click at [838, 580] on div "× Close Organization Services This organization should have access to the follo…" at bounding box center [664, 321] width 1329 height 642
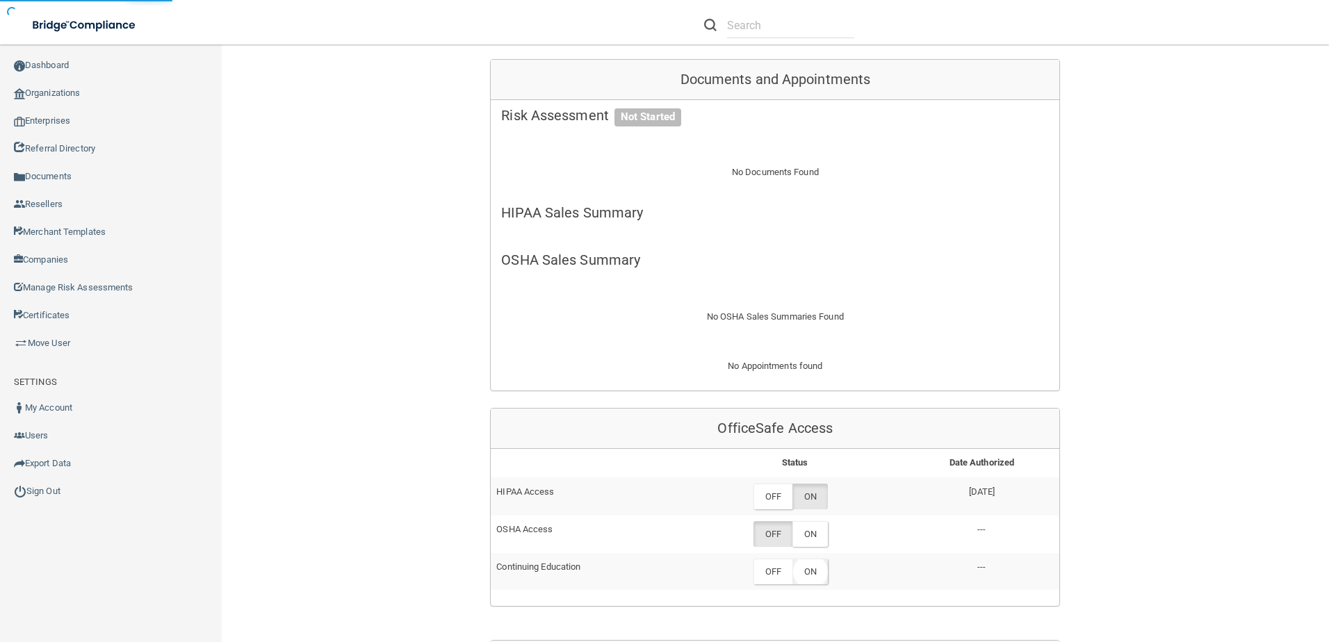
click at [800, 562] on label "ON" at bounding box center [809, 572] width 35 height 26
